Goal: Task Accomplishment & Management: Manage account settings

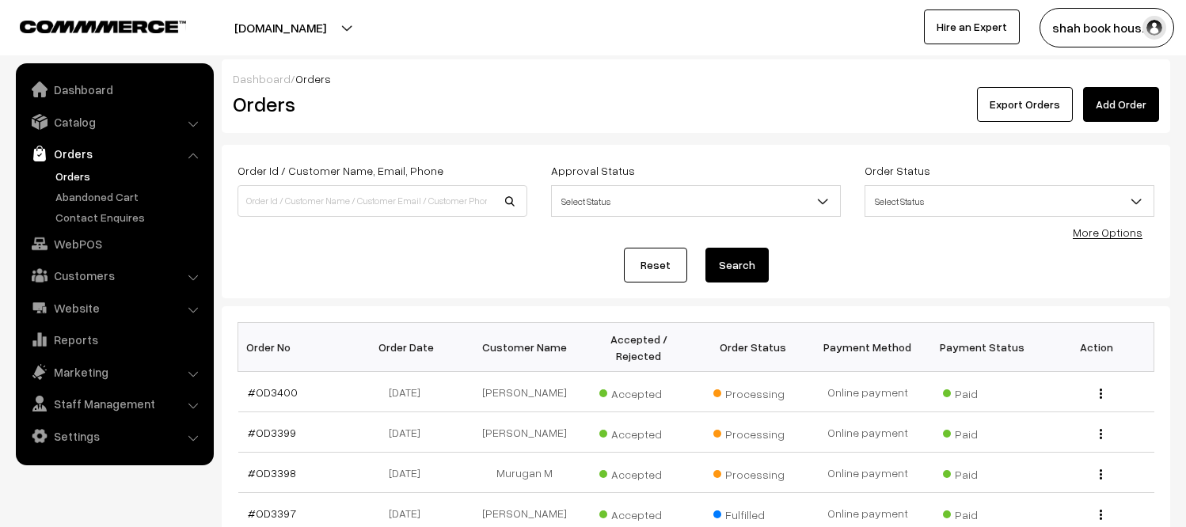
scroll to position [88, 0]
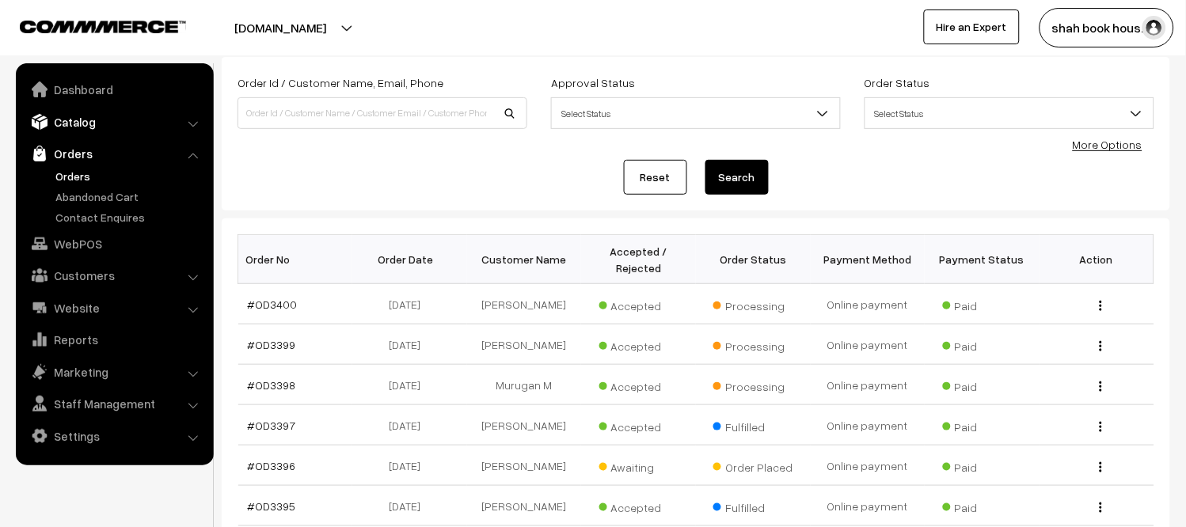
click at [93, 123] on link "Catalog" at bounding box center [114, 122] width 188 height 28
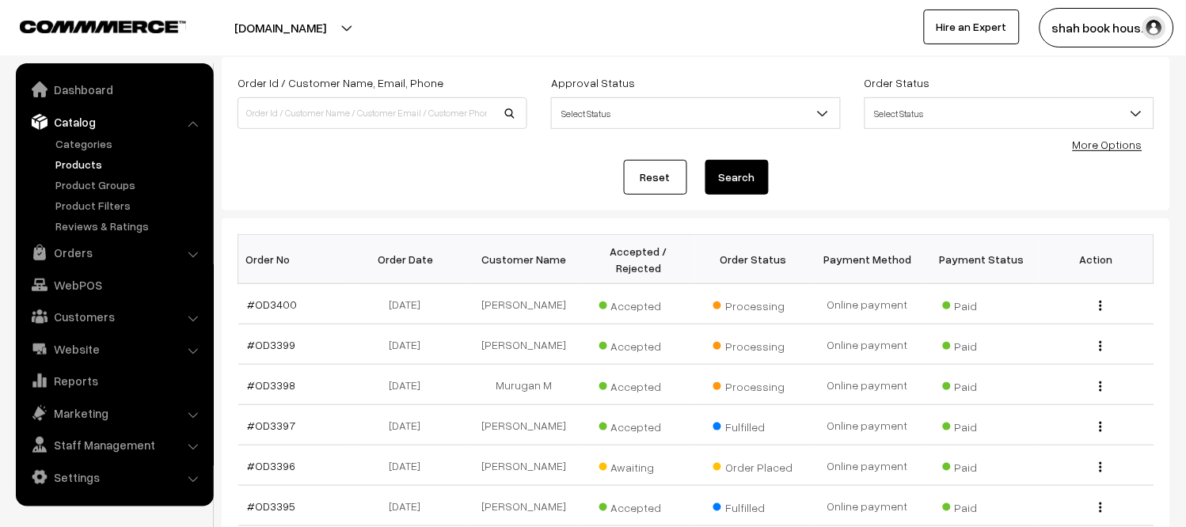
click at [73, 163] on link "Products" at bounding box center [129, 164] width 157 height 17
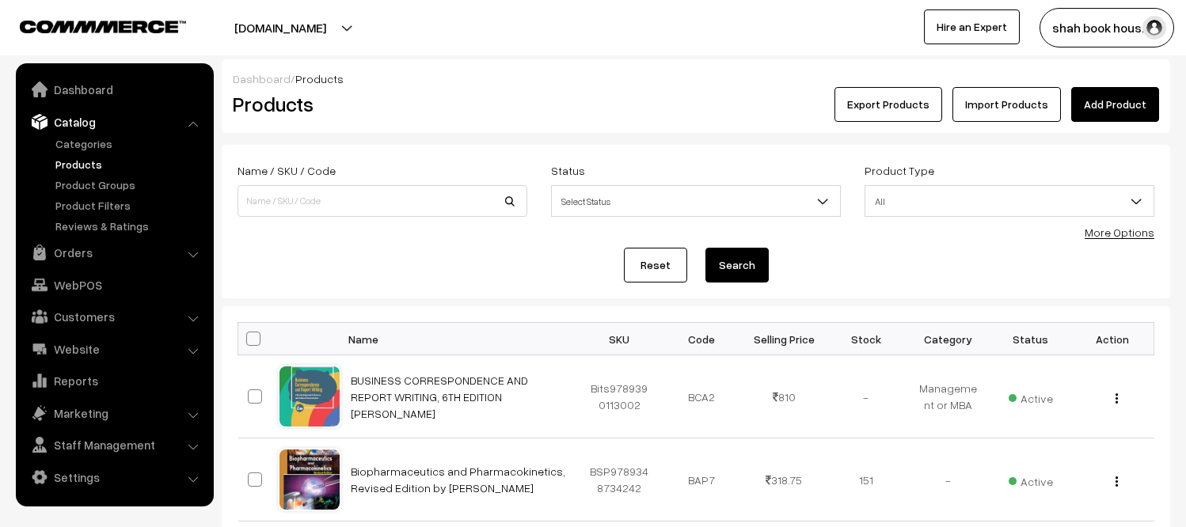
click at [317, 198] on input at bounding box center [382, 201] width 290 height 32
type input "9789353940645"
click at [725, 275] on button "Search" at bounding box center [736, 265] width 63 height 35
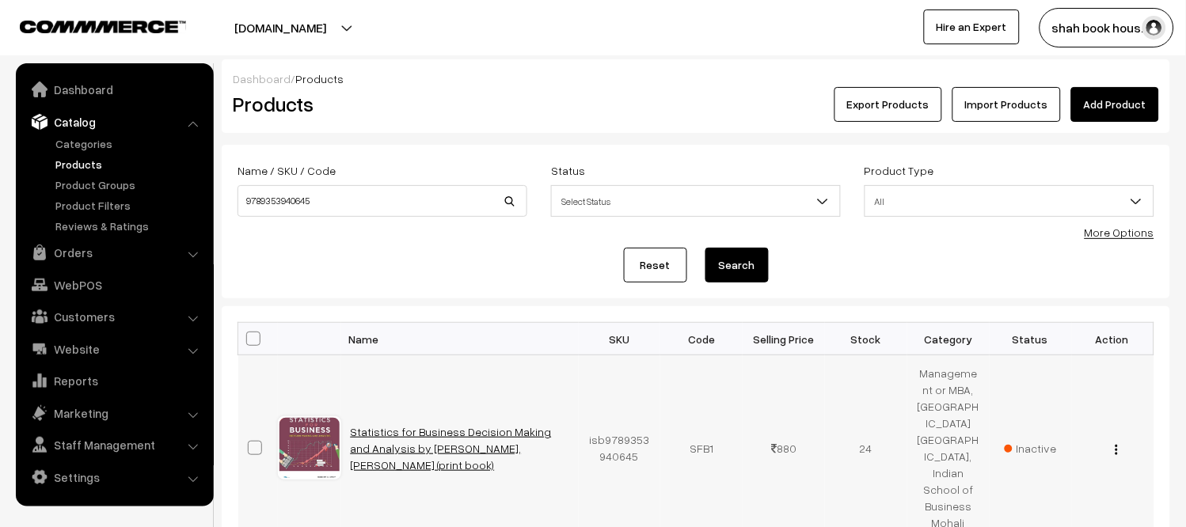
click at [446, 425] on link "Statistics for Business Decision Making and Analysis by Robert Stine, Dean Fost…" at bounding box center [451, 448] width 201 height 47
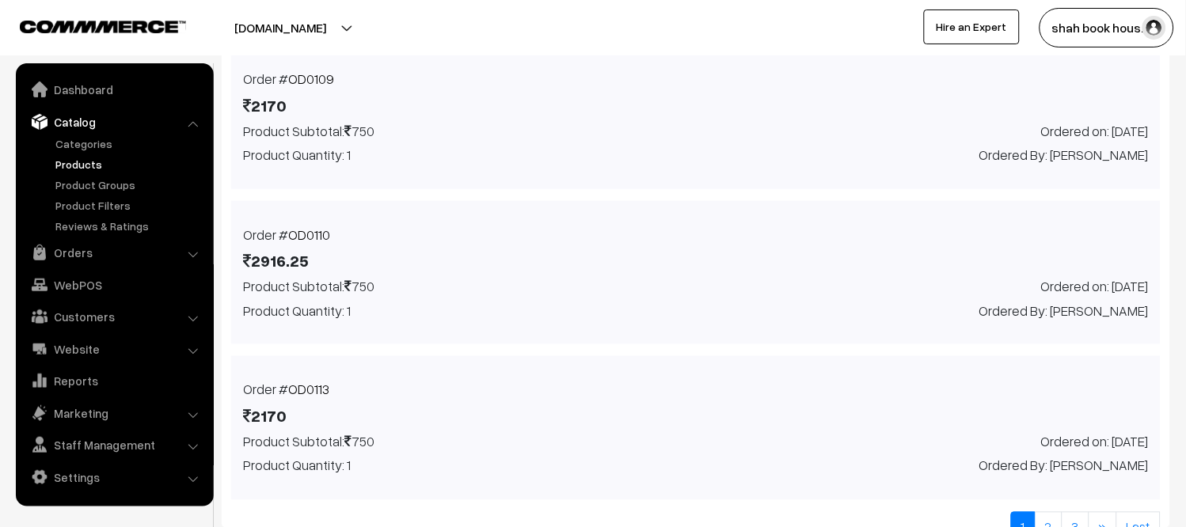
scroll to position [1818, 0]
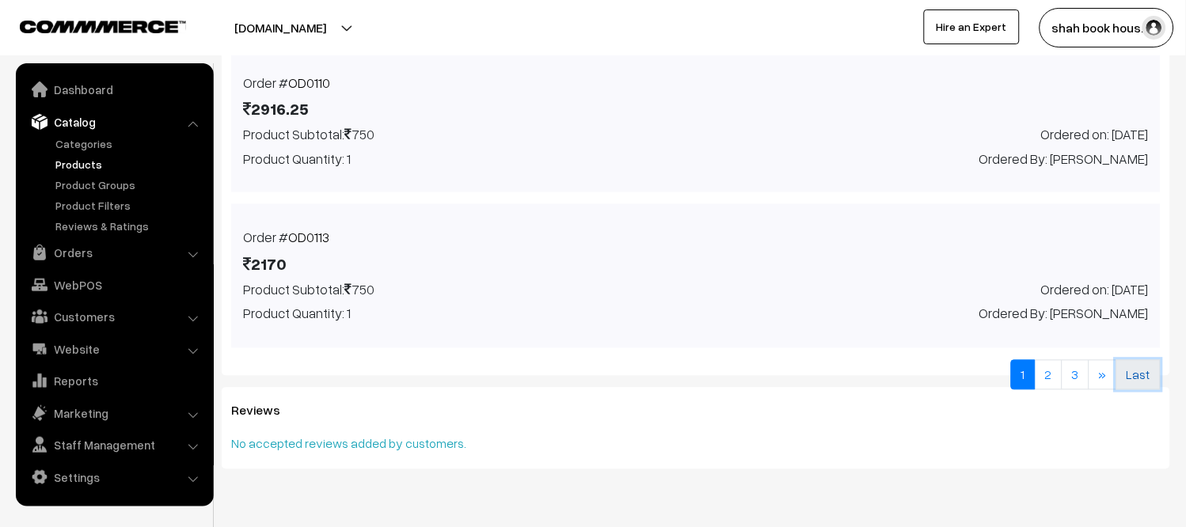
click at [1136, 360] on link "Last" at bounding box center [1138, 375] width 44 height 30
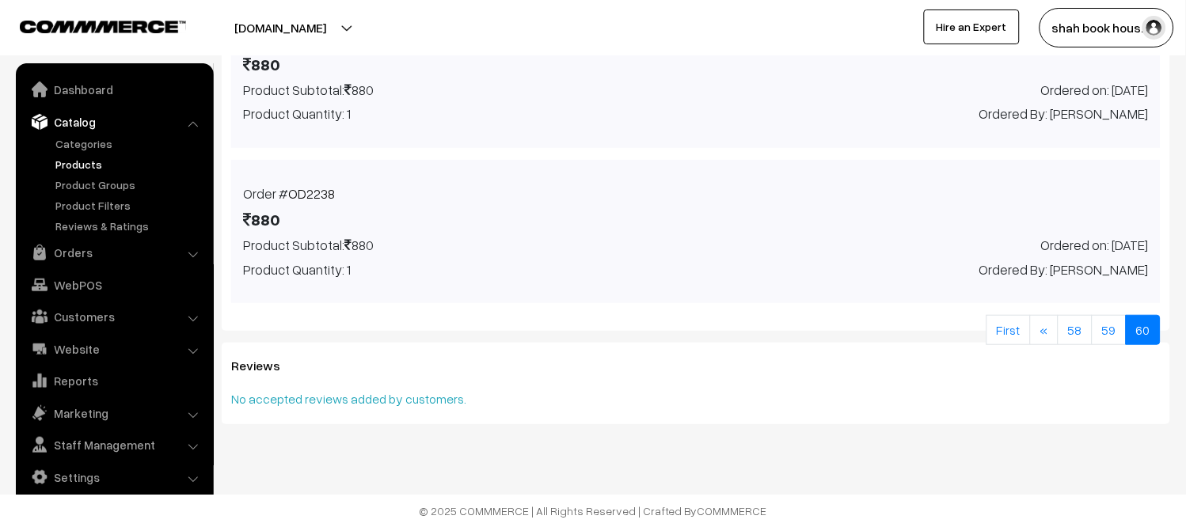
scroll to position [1352, 0]
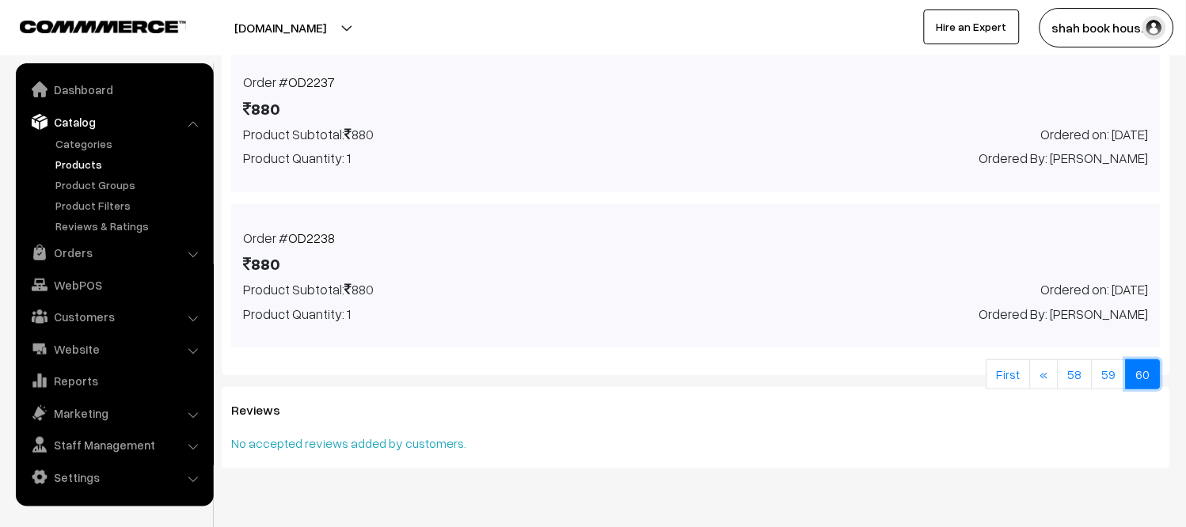
click at [1148, 359] on link "60" at bounding box center [1142, 374] width 35 height 30
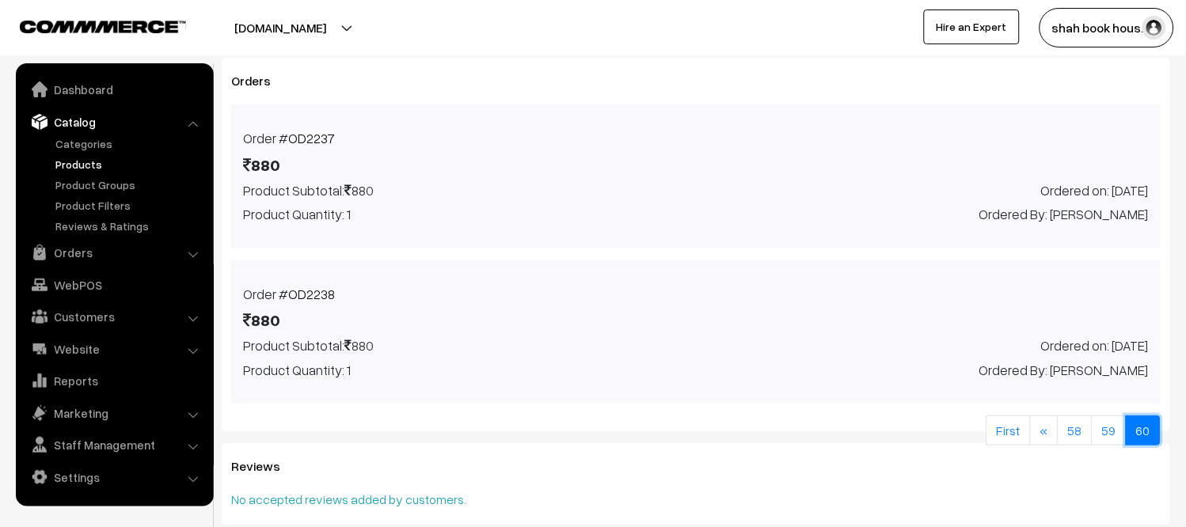
scroll to position [1264, 0]
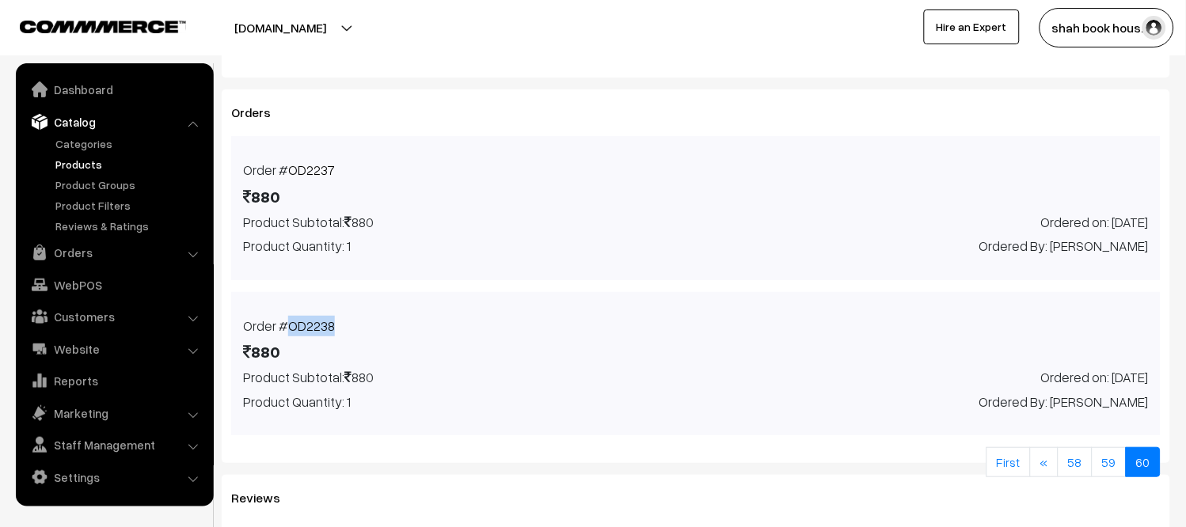
drag, startPoint x: 356, startPoint y: 288, endPoint x: 286, endPoint y: 283, distance: 69.8
click at [286, 316] on div "Order # OD2238 880" at bounding box center [347, 342] width 233 height 52
copy link "OD2238"
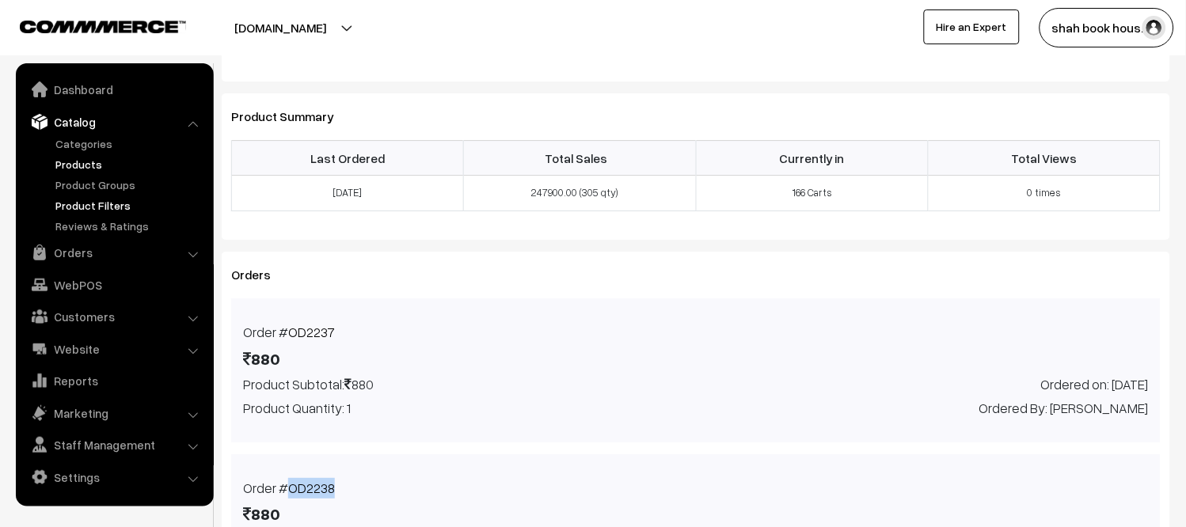
scroll to position [912, 0]
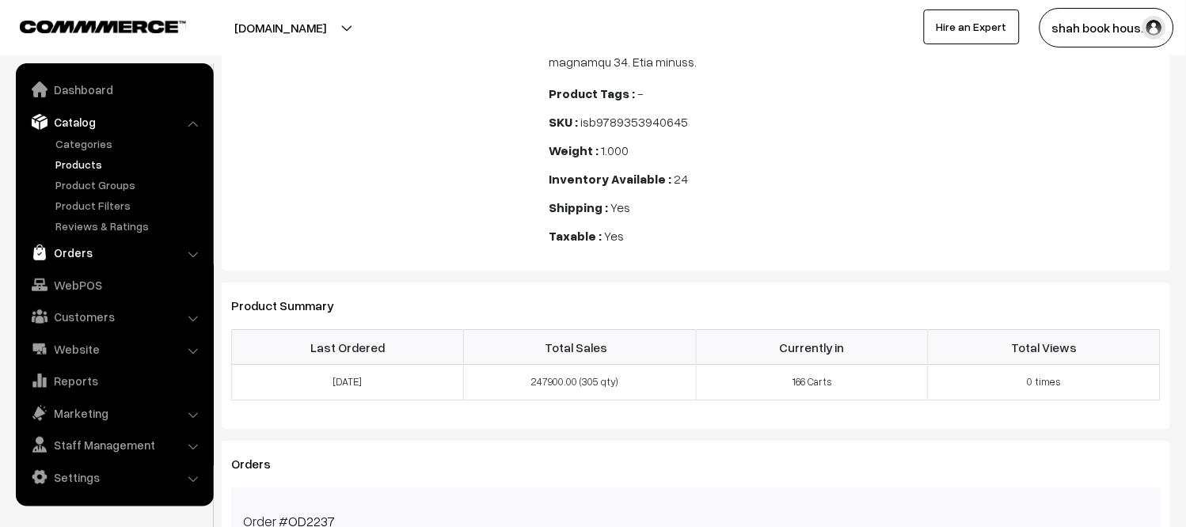
click at [89, 247] on link "Orders" at bounding box center [114, 252] width 188 height 28
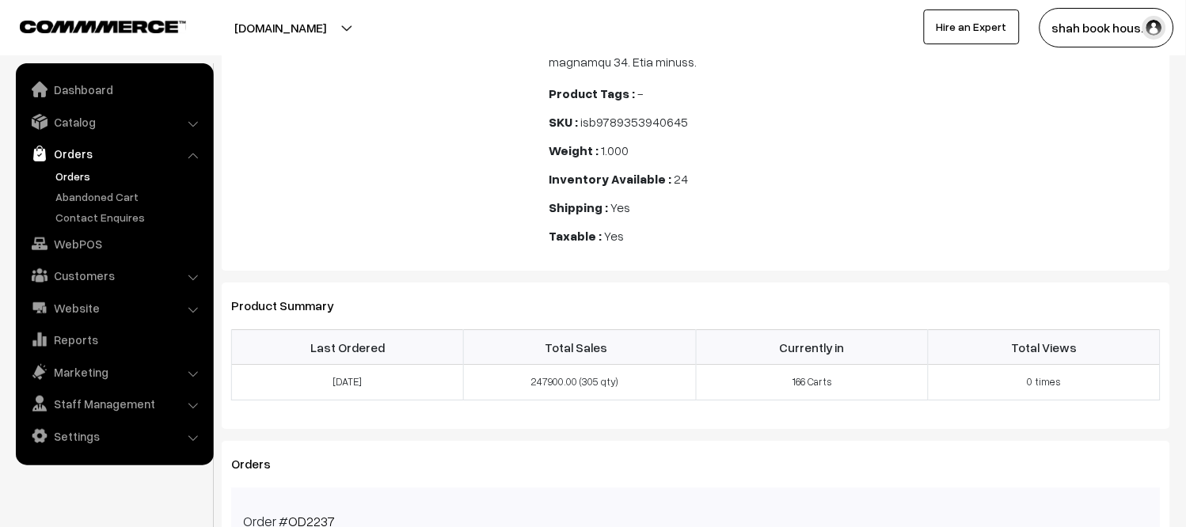
click at [74, 184] on link "Orders" at bounding box center [129, 176] width 157 height 17
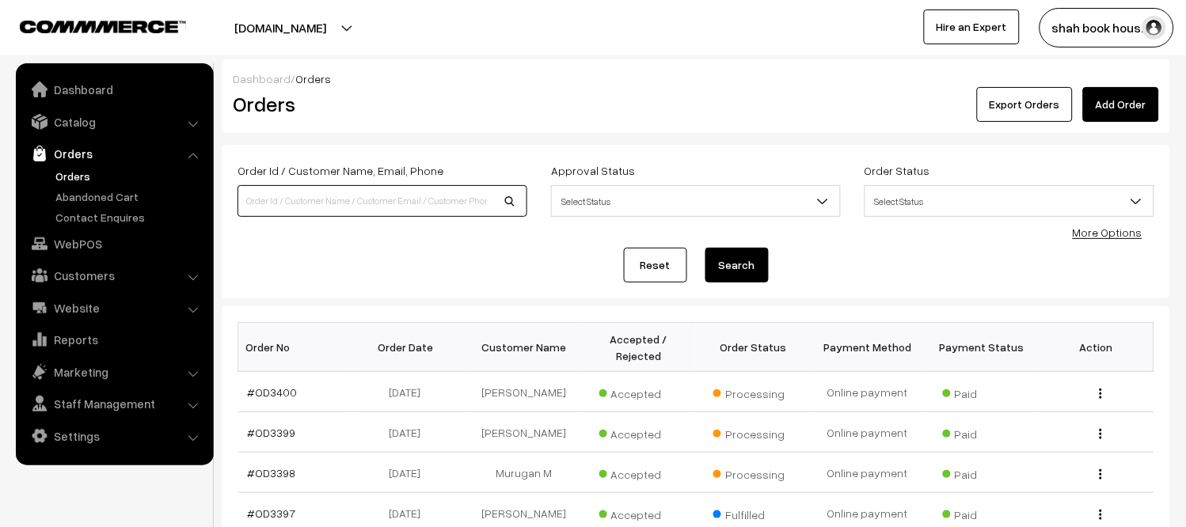
click at [391, 204] on input at bounding box center [382, 201] width 290 height 32
paste input "OD2055"
type input "OD2055"
click at [750, 264] on button "Search" at bounding box center [736, 265] width 63 height 35
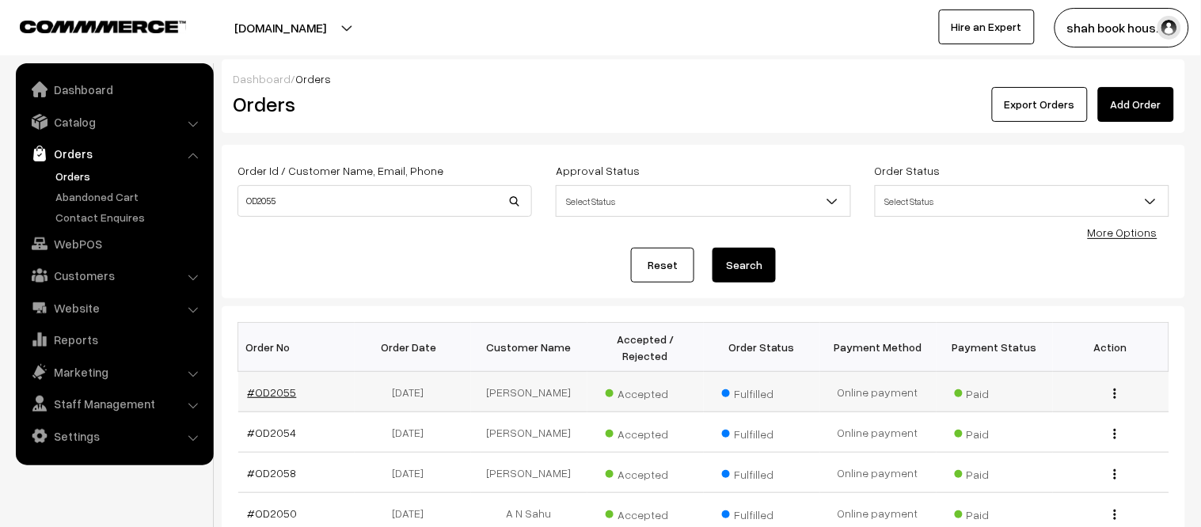
click at [280, 385] on link "#OD2055" at bounding box center [272, 391] width 49 height 13
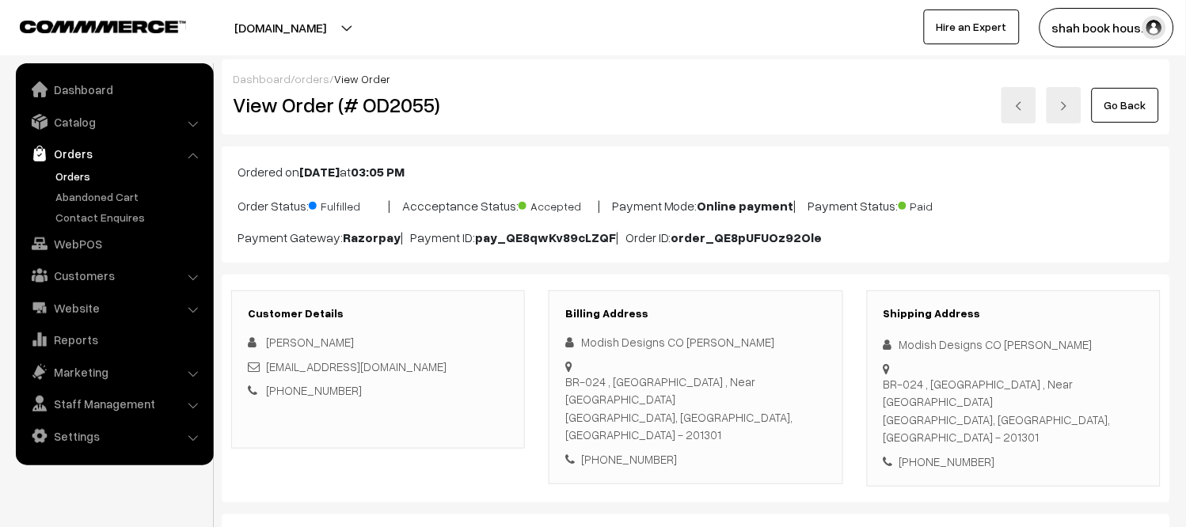
click at [82, 173] on link "Orders" at bounding box center [129, 176] width 157 height 17
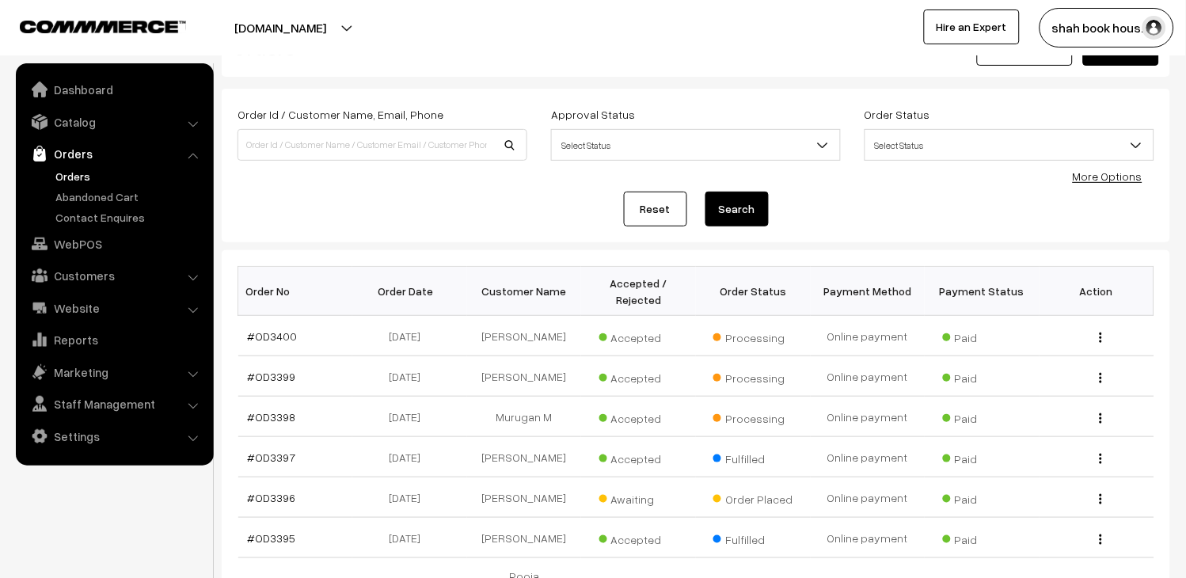
scroll to position [88, 0]
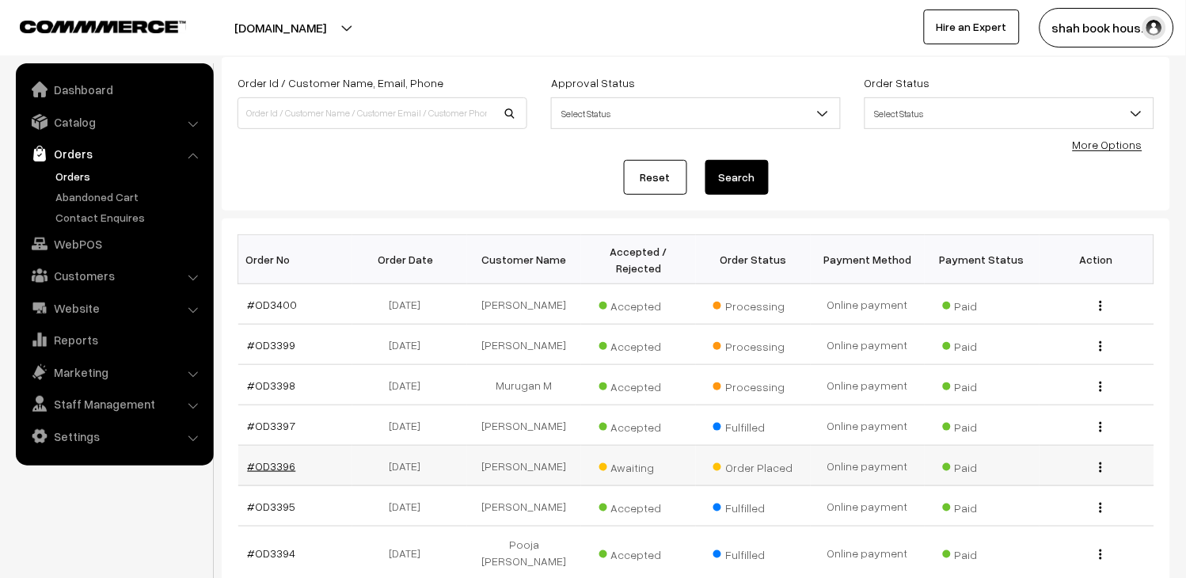
click at [290, 461] on link "#OD3396" at bounding box center [272, 465] width 48 height 13
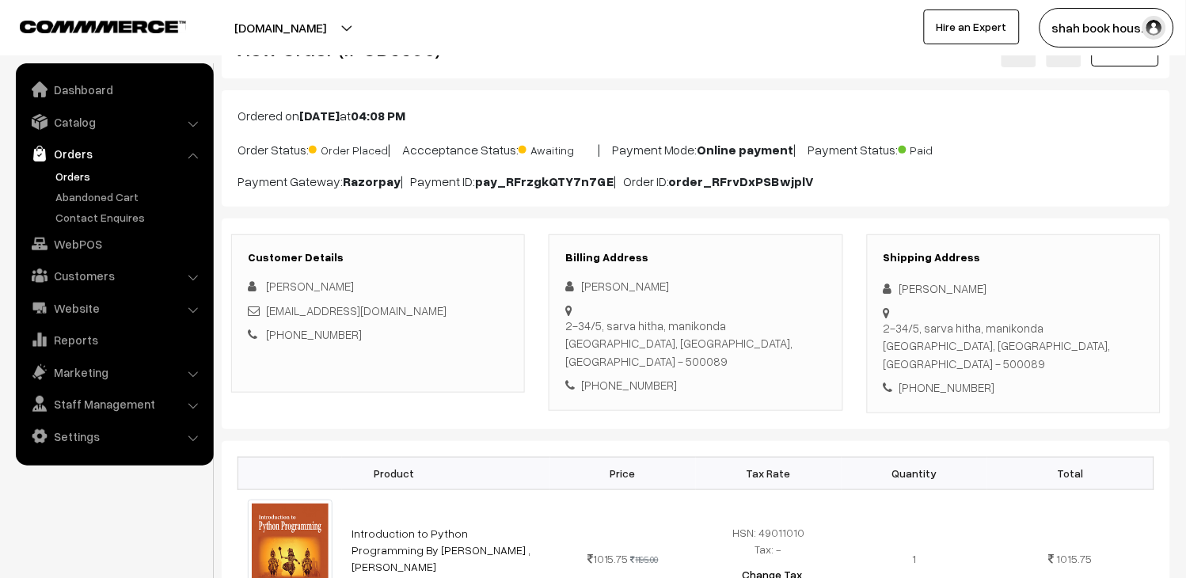
scroll to position [88, 0]
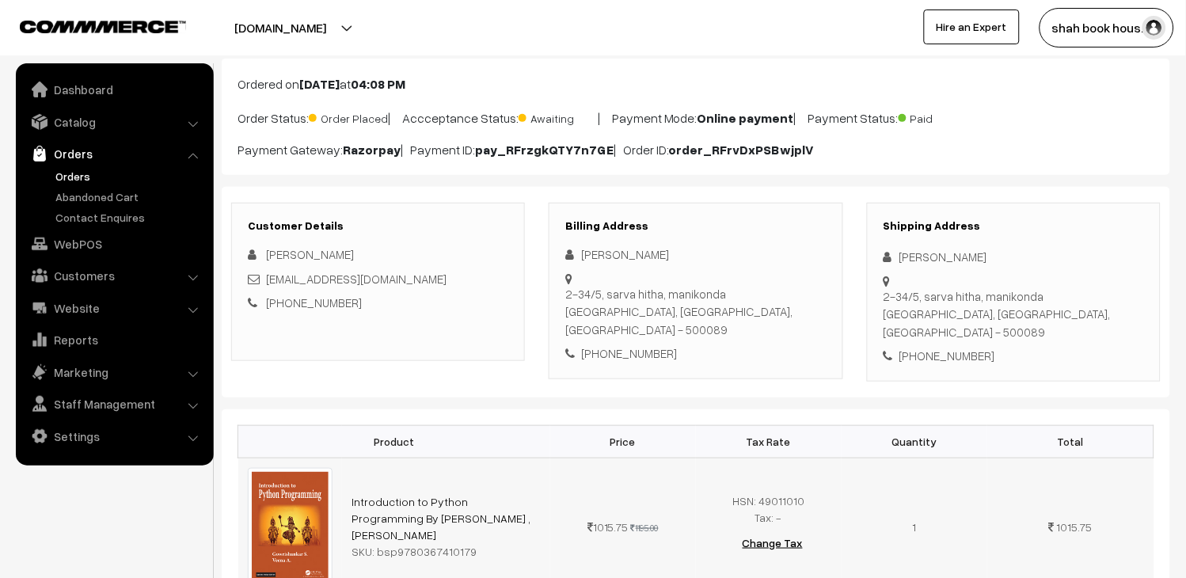
click at [484, 544] on td "Introduction to Python Programming By [PERSON_NAME] ,[PERSON_NAME] SKU: bsp9780…" at bounding box center [446, 526] width 208 height 138
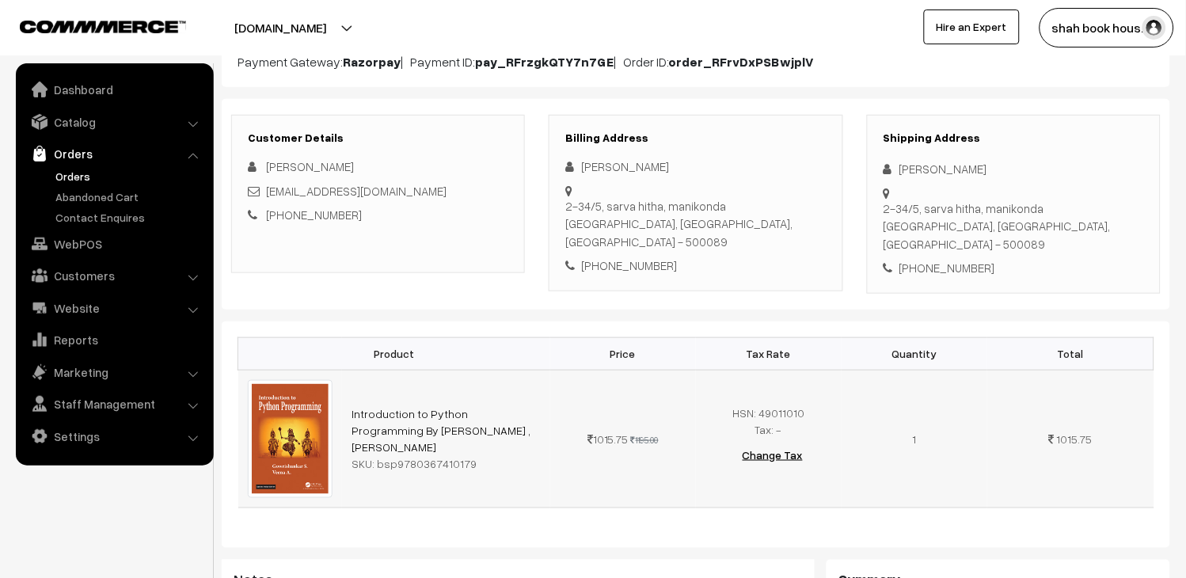
drag, startPoint x: 476, startPoint y: 436, endPoint x: 376, endPoint y: 436, distance: 99.7
click at [376, 455] on div "SKU: bsp9780367410179" at bounding box center [445, 463] width 189 height 17
copy div "bsp9780367410179"
click at [67, 146] on link "Orders" at bounding box center [114, 153] width 188 height 28
click at [85, 109] on link "Catalog" at bounding box center [114, 122] width 188 height 28
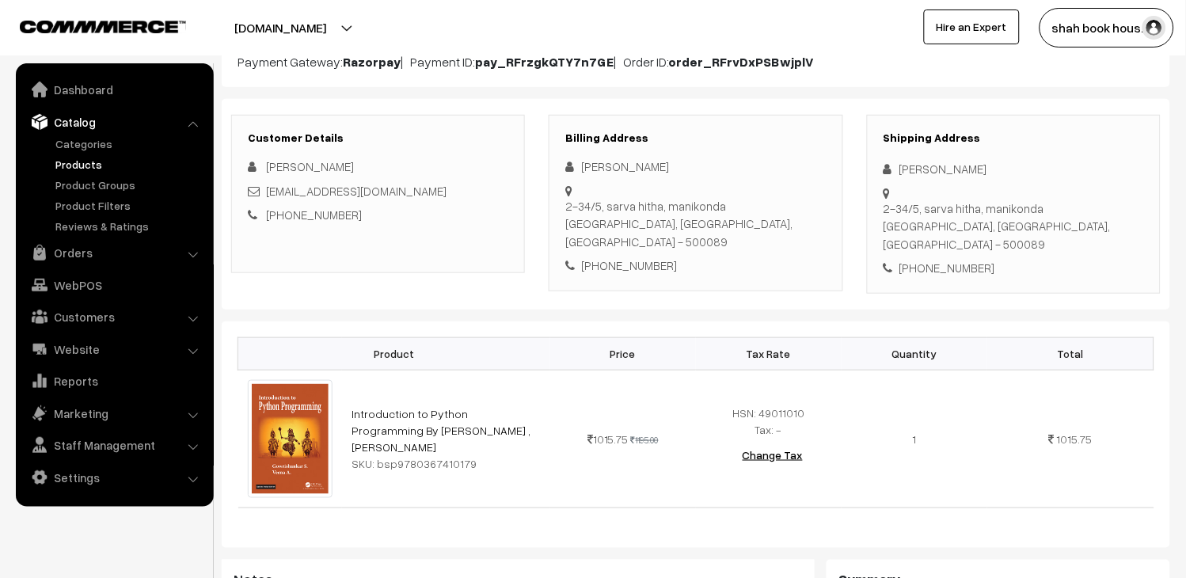
click at [83, 162] on link "Products" at bounding box center [129, 164] width 157 height 17
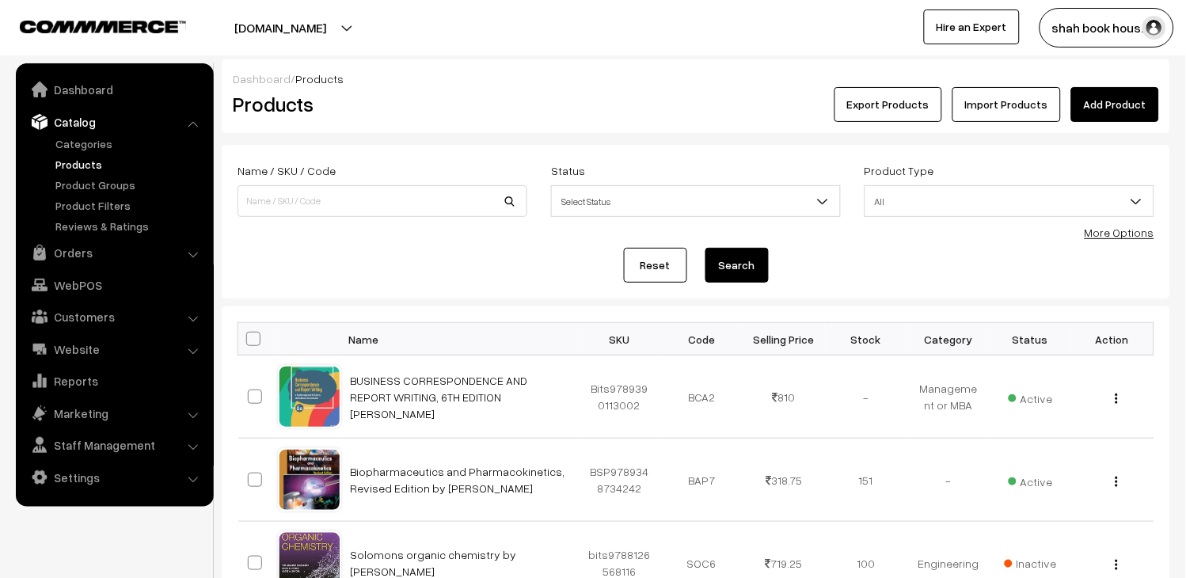
click at [358, 222] on div "Name / SKU / Code" at bounding box center [382, 194] width 313 height 66
click at [358, 207] on input at bounding box center [382, 201] width 290 height 32
paste input "bsp9780367410179"
type input "9780367410179"
click at [731, 267] on button "Search" at bounding box center [736, 265] width 63 height 35
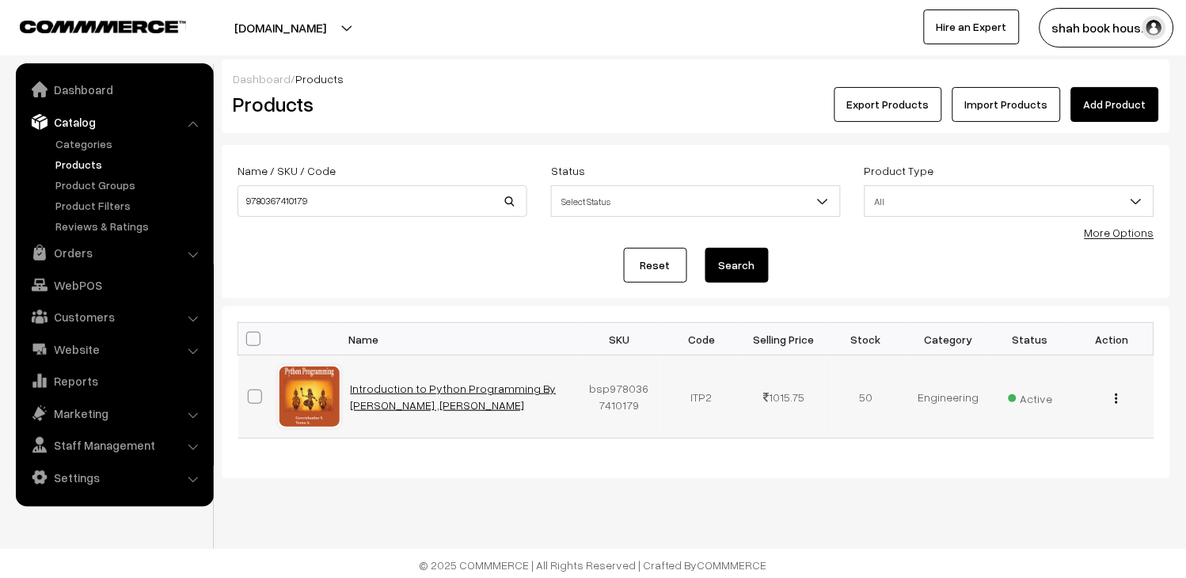
click at [475, 392] on link "Introduction to Python Programming By Gowrishankar S. ,Veena A." at bounding box center [454, 396] width 206 height 30
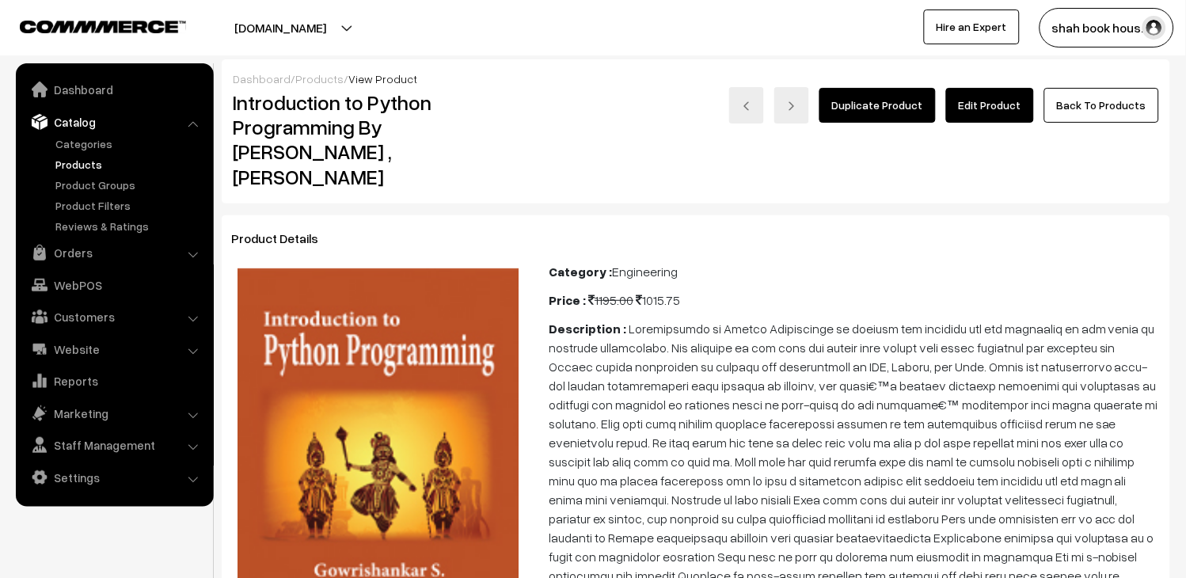
click at [977, 101] on link "Edit Product" at bounding box center [990, 105] width 88 height 35
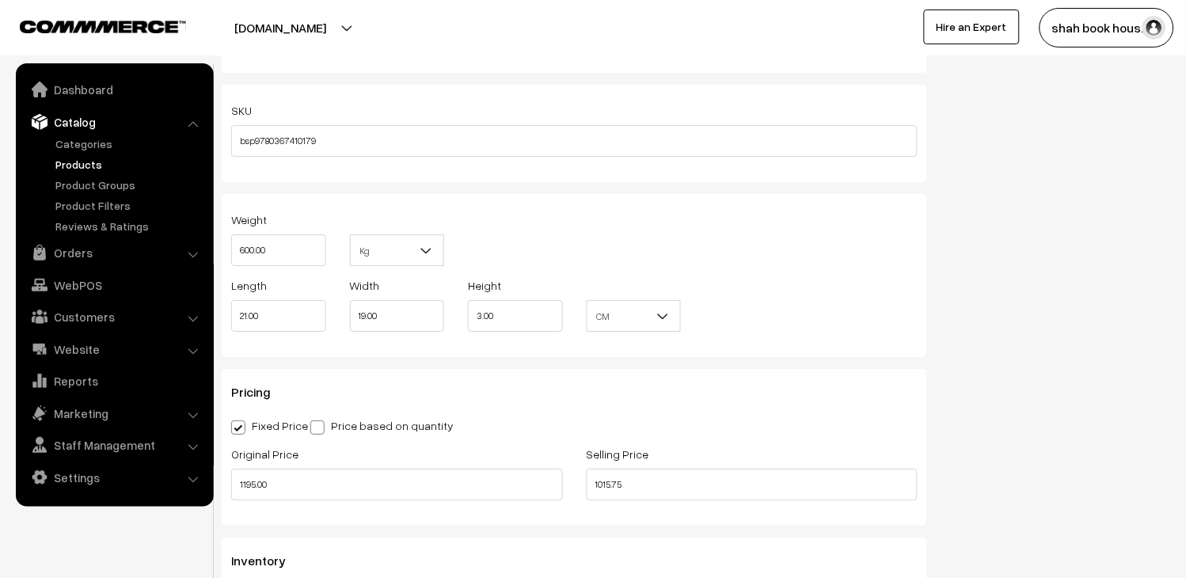
scroll to position [1231, 0]
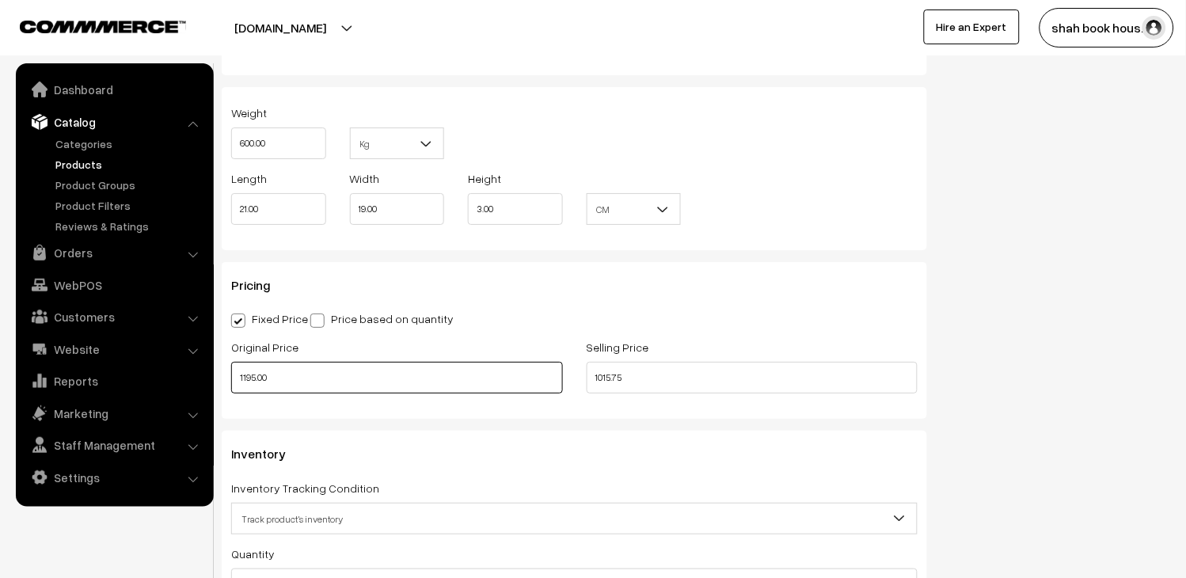
click at [320, 385] on input "1195.00" at bounding box center [397, 378] width 332 height 32
click at [311, 381] on input "1195.00" at bounding box center [397, 378] width 332 height 32
type input "1495.00"
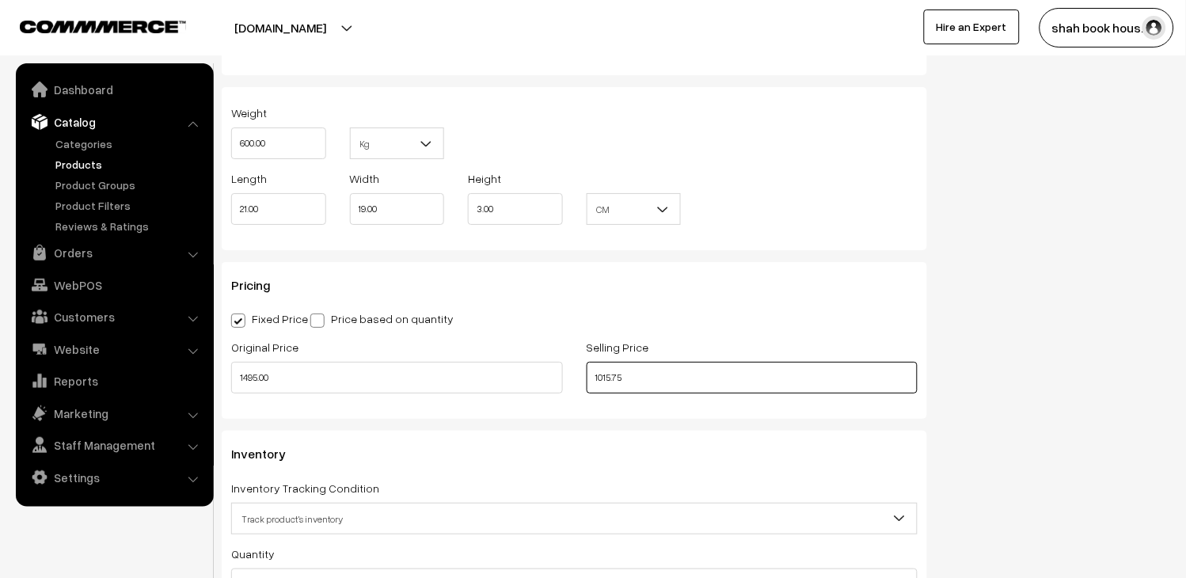
click at [637, 386] on input "1015.75" at bounding box center [752, 378] width 332 height 32
click at [728, 380] on input "1015.75" at bounding box center [752, 378] width 332 height 32
type input "1270.75"
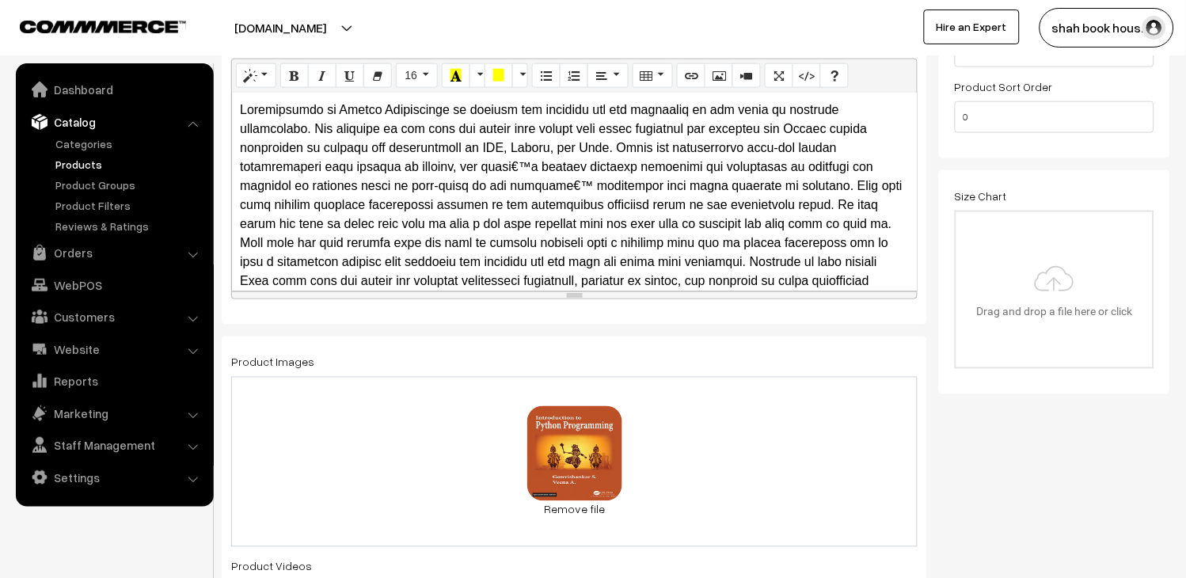
scroll to position [0, 0]
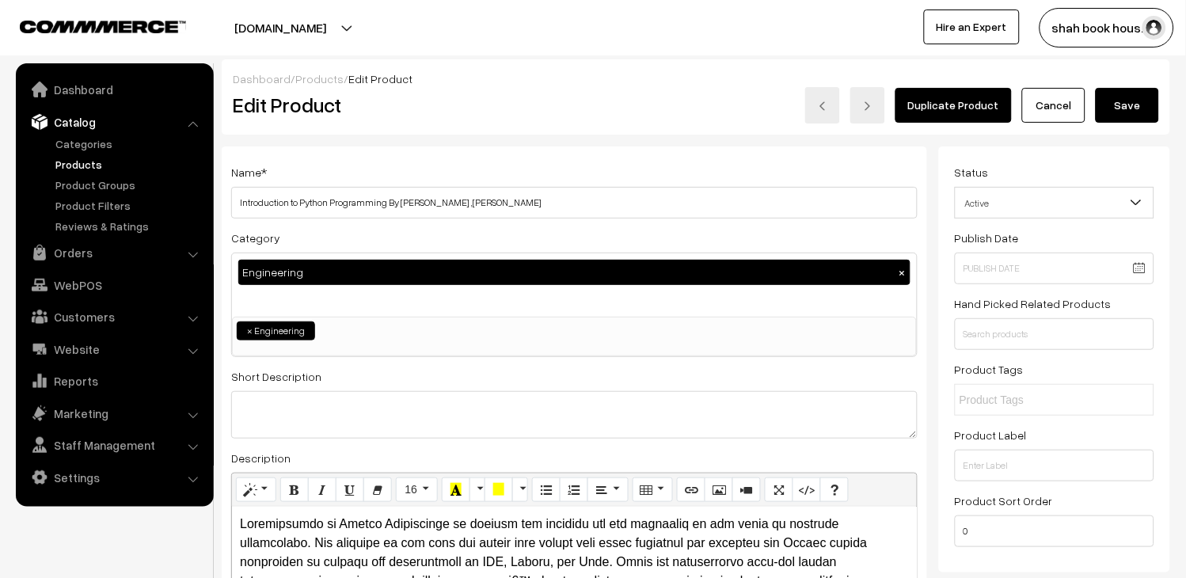
click at [1121, 108] on button "Save" at bounding box center [1126, 105] width 63 height 35
click at [1112, 98] on button "Save" at bounding box center [1126, 105] width 63 height 35
click at [1132, 122] on button "Save" at bounding box center [1126, 105] width 63 height 35
